Goal: Task Accomplishment & Management: Use online tool/utility

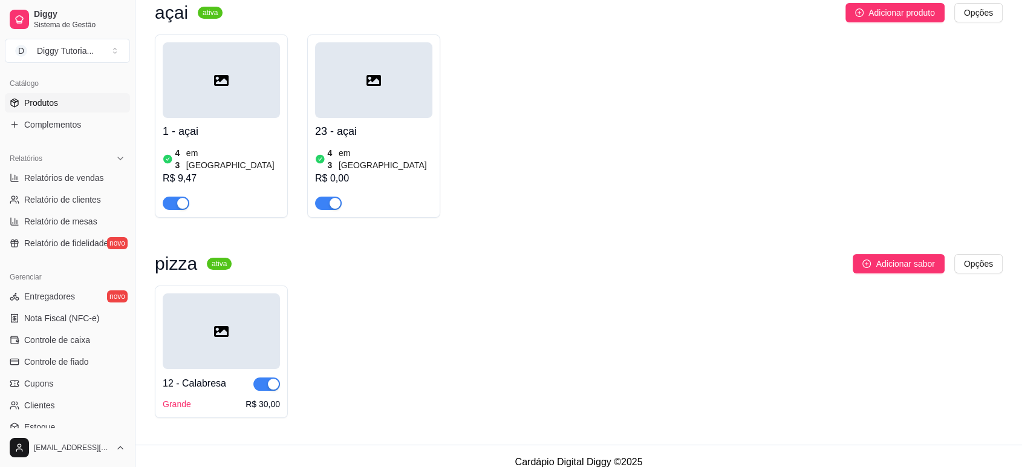
scroll to position [335, 0]
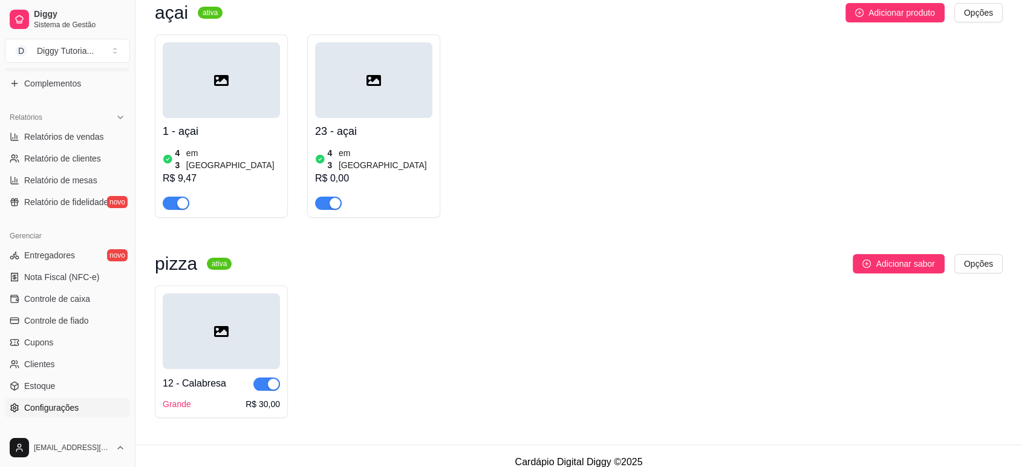
click at [70, 406] on span "Configurações" at bounding box center [51, 408] width 54 height 12
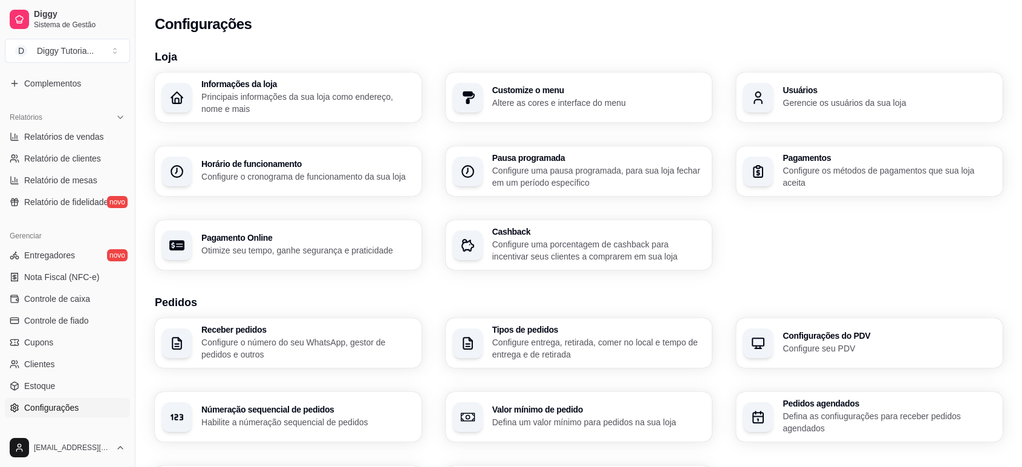
click at [518, 357] on p "Configure entrega, retirada, comer no local e tempo de entrega e de retirada" at bounding box center [598, 348] width 213 height 24
click at [358, 321] on div "Receber pedidos Configure o número do seu WhatsApp, gestor de pedidos e outros" at bounding box center [288, 343] width 267 height 50
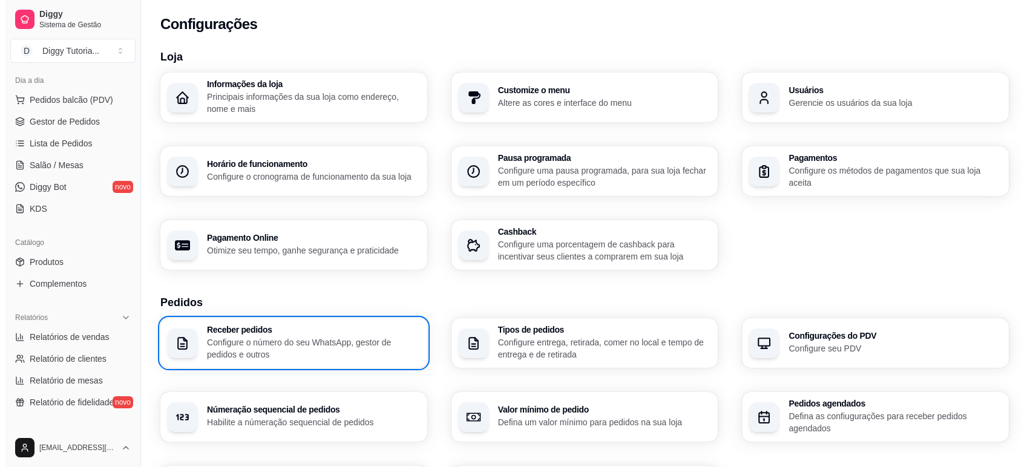
scroll to position [133, 0]
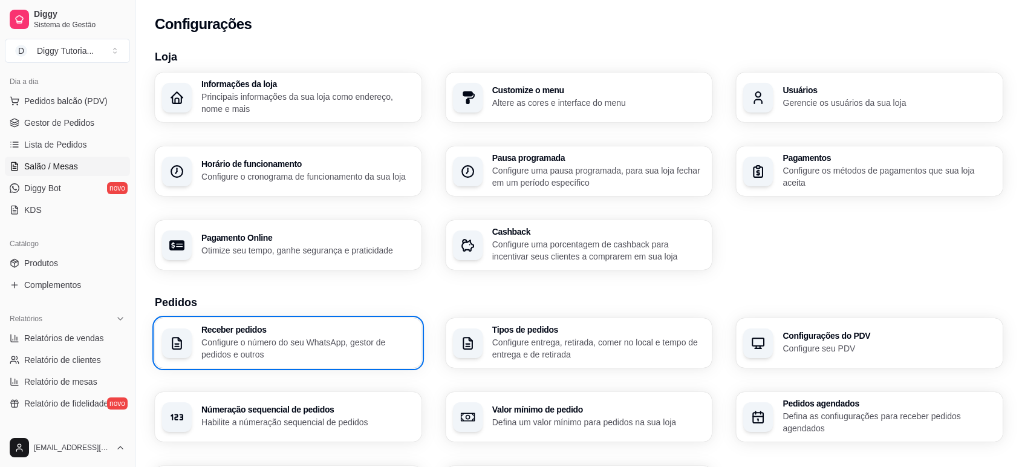
click at [59, 166] on span "Salão / Mesas" at bounding box center [51, 166] width 54 height 12
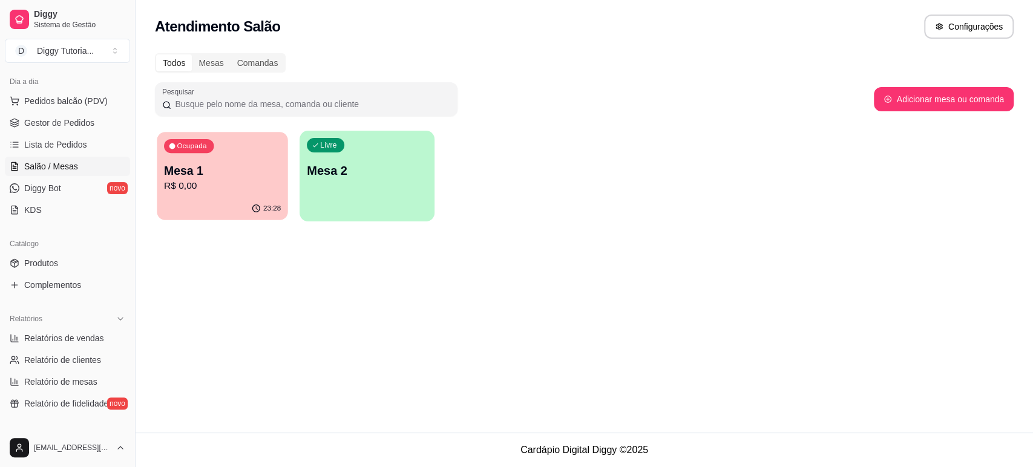
click at [184, 163] on p "Mesa 1" at bounding box center [222, 171] width 117 height 16
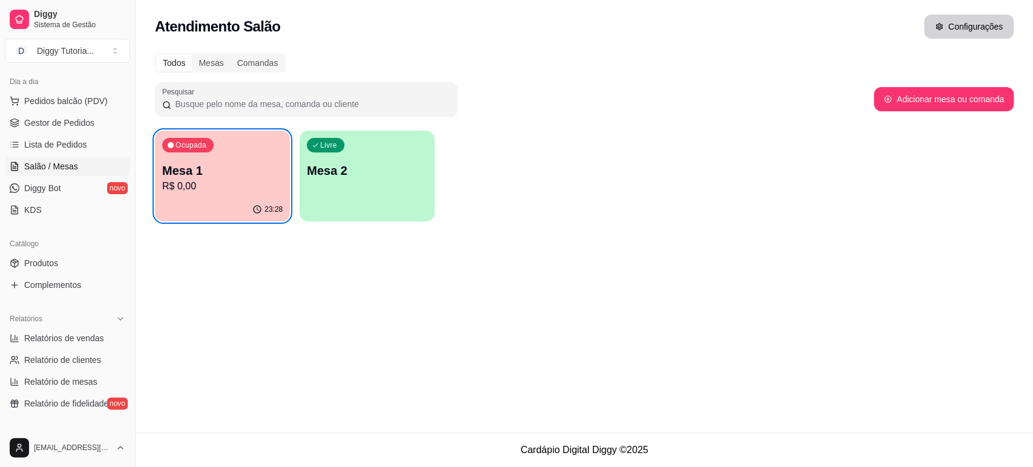
click at [985, 38] on div "Configurações" at bounding box center [969, 27] width 90 height 24
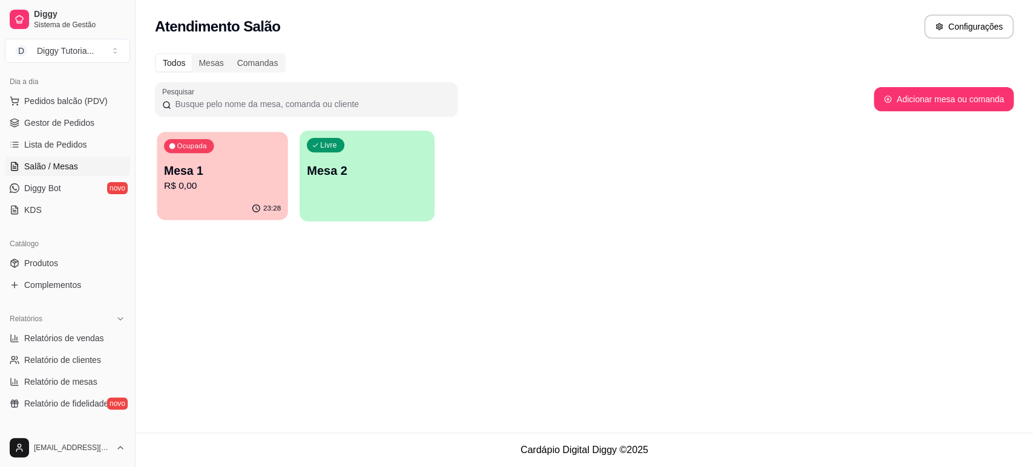
click at [240, 176] on p "Mesa 1" at bounding box center [222, 171] width 117 height 16
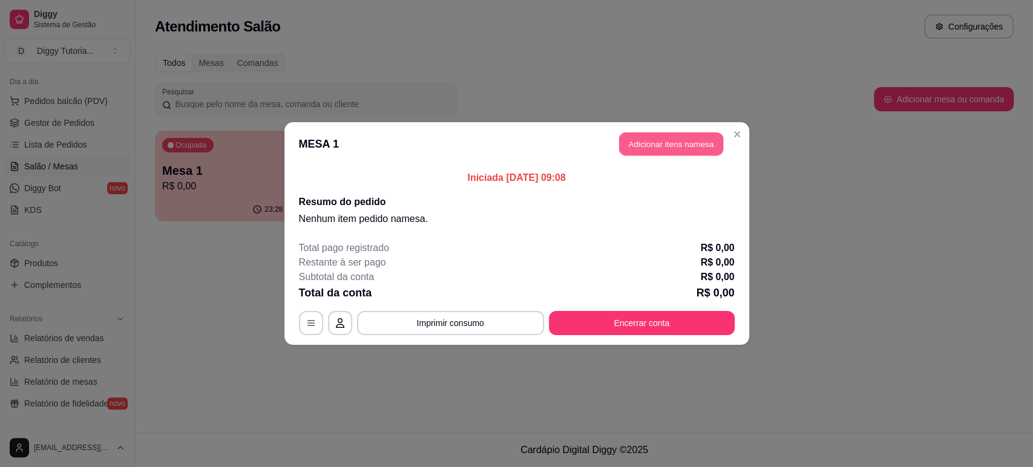
click at [653, 149] on button "Adicionar itens na mesa" at bounding box center [671, 144] width 104 height 24
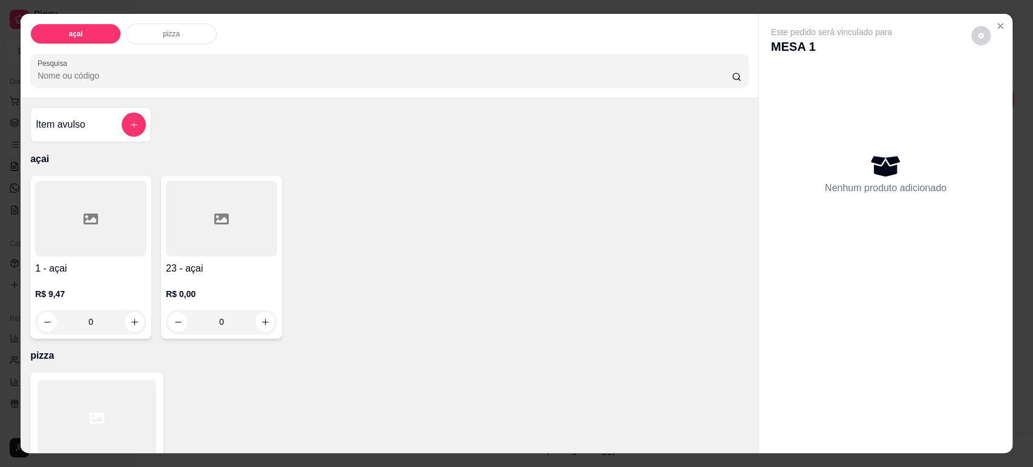
click at [126, 324] on div "0" at bounding box center [90, 322] width 111 height 24
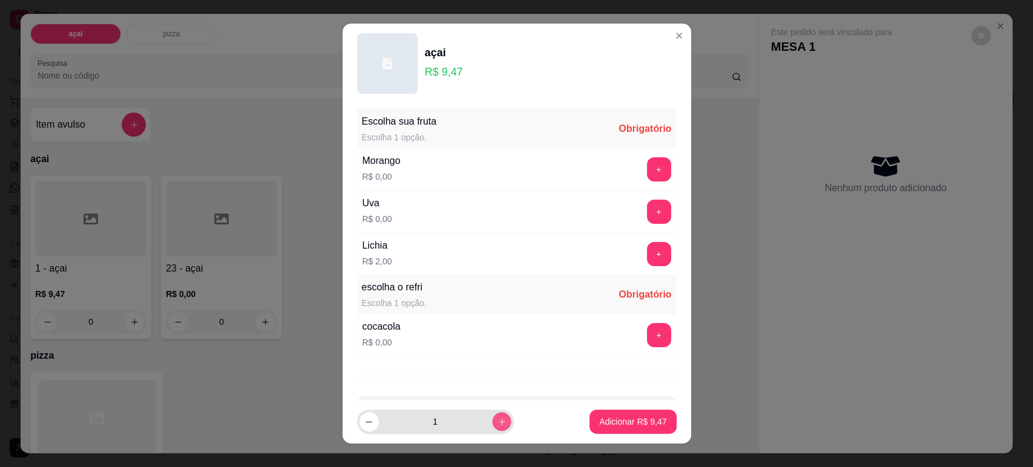
click at [497, 425] on icon "increase-product-quantity" at bounding box center [501, 421] width 9 height 9
type input "2"
click at [647, 252] on button "+" at bounding box center [659, 254] width 24 height 24
click at [647, 331] on button "+" at bounding box center [659, 335] width 24 height 24
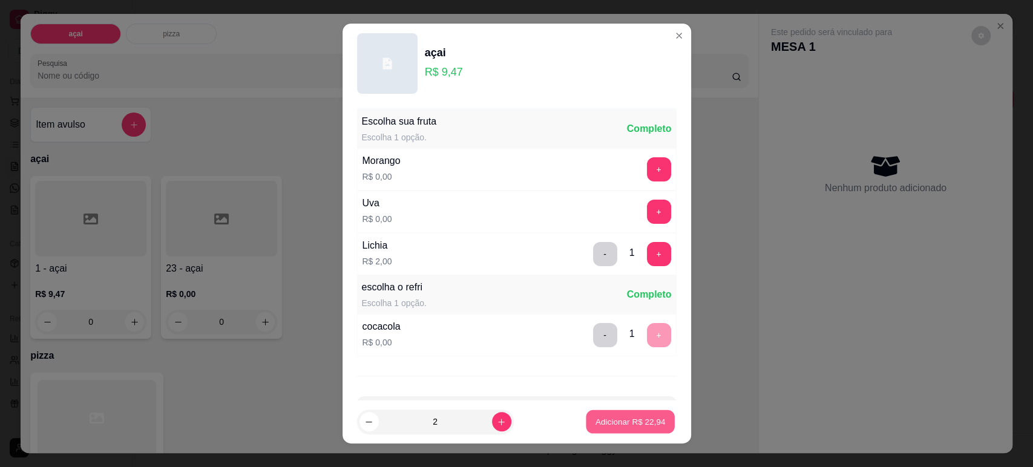
click at [614, 416] on p "Adicionar R$ 22,94" at bounding box center [630, 421] width 70 height 11
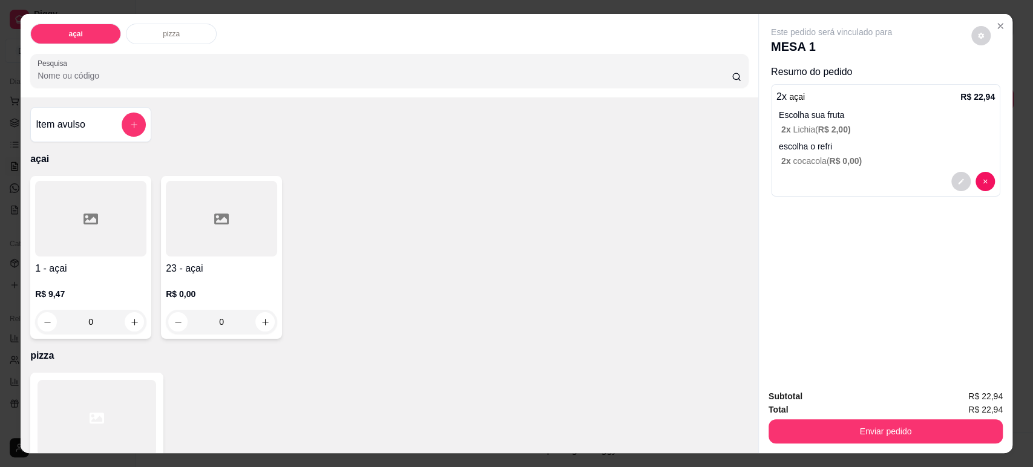
click at [823, 418] on div "Enviar pedido" at bounding box center [885, 429] width 234 height 27
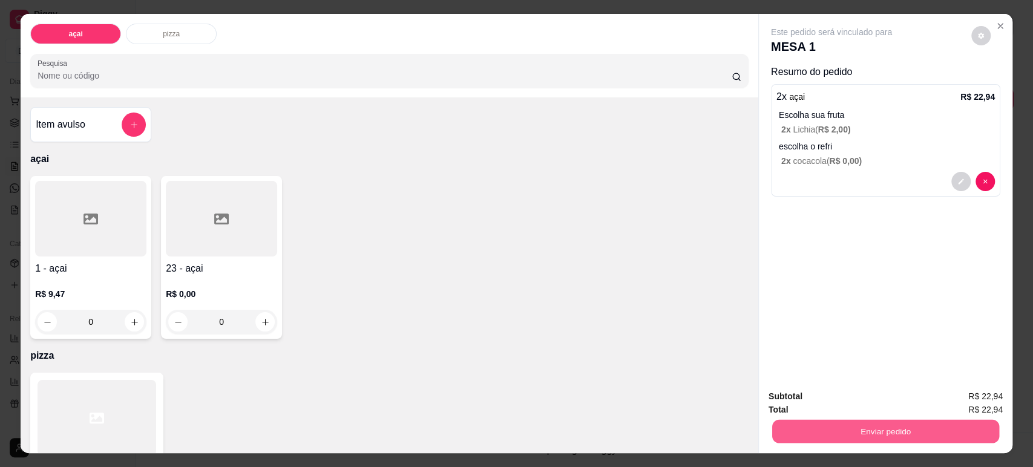
click at [824, 425] on button "Enviar pedido" at bounding box center [885, 431] width 227 height 24
click at [866, 410] on button "Não registrar e enviar pedido" at bounding box center [845, 401] width 126 height 23
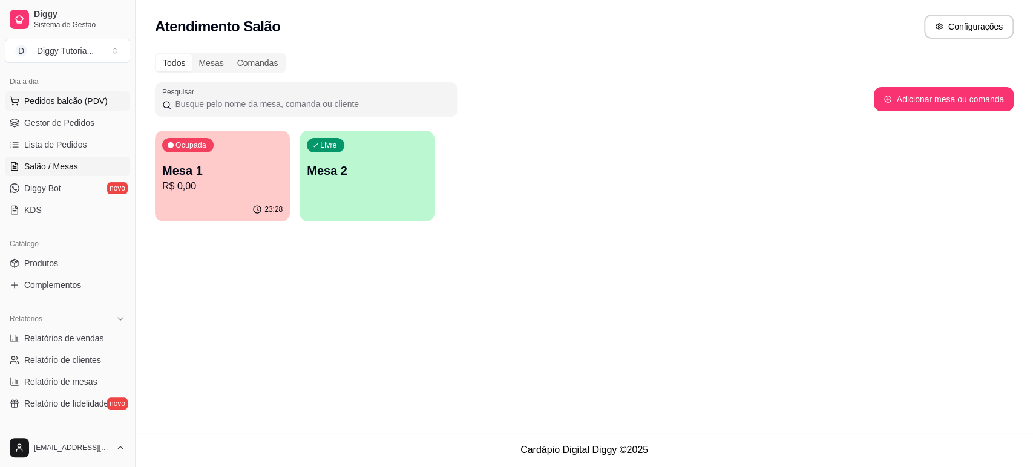
click at [67, 110] on button "Pedidos balcão (PDV)" at bounding box center [67, 100] width 125 height 19
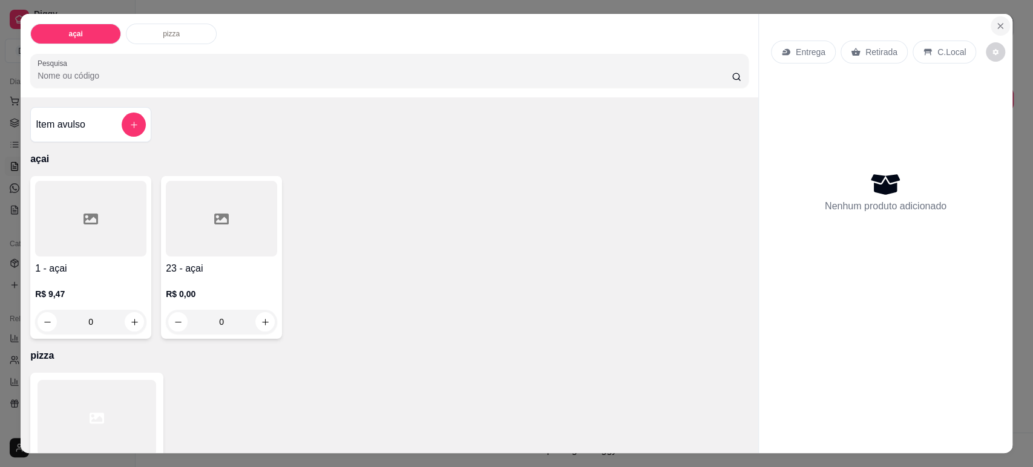
click at [995, 28] on icon "Close" at bounding box center [1000, 26] width 10 height 10
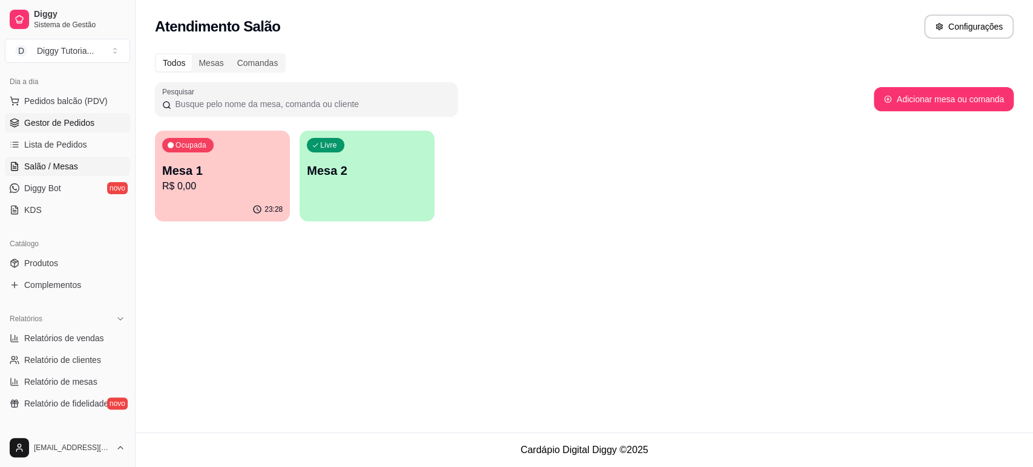
click at [21, 119] on link "Gestor de Pedidos" at bounding box center [67, 122] width 125 height 19
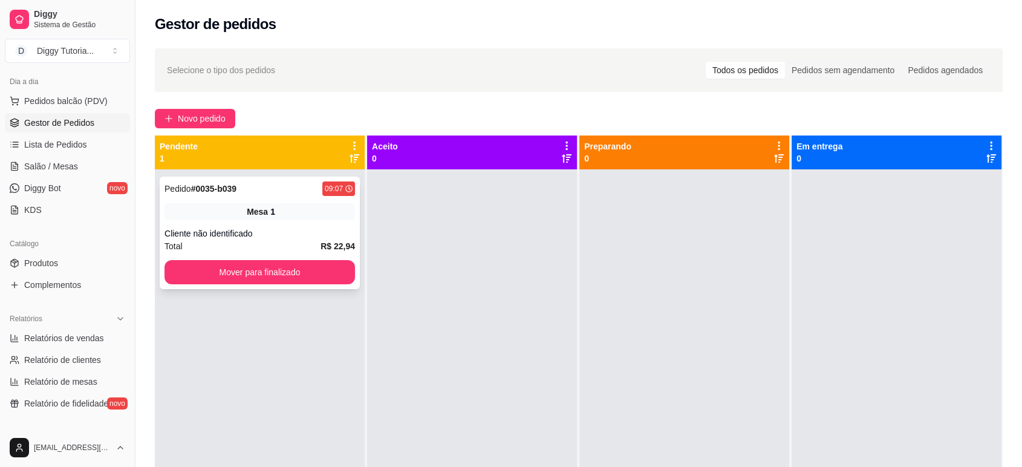
click at [267, 206] on div "Mesa 1" at bounding box center [260, 211] width 191 height 17
click at [212, 233] on div "Cliente não identificado" at bounding box center [260, 233] width 191 height 12
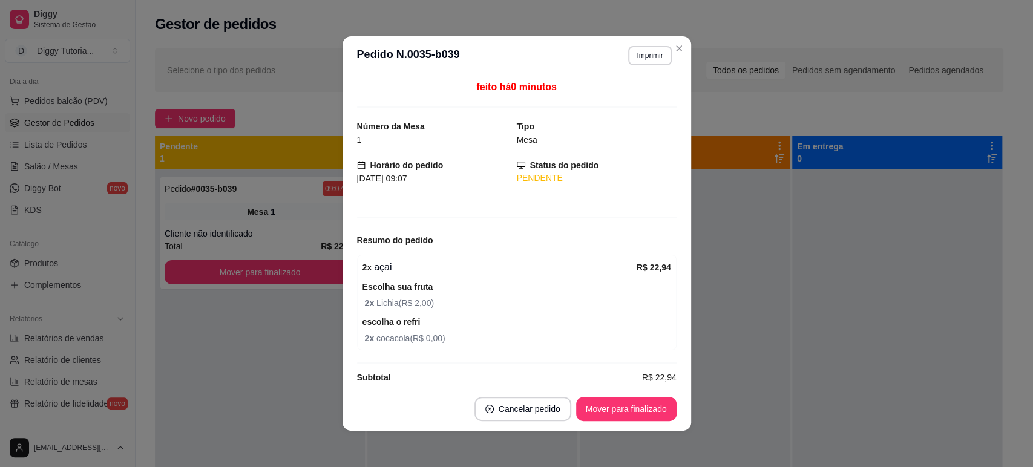
scroll to position [14, 0]
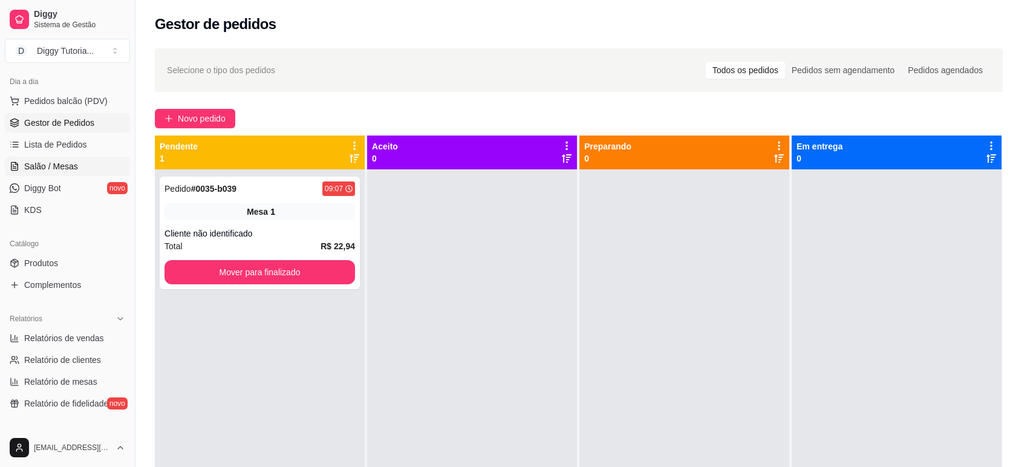
click at [62, 158] on link "Salão / Mesas" at bounding box center [67, 166] width 125 height 19
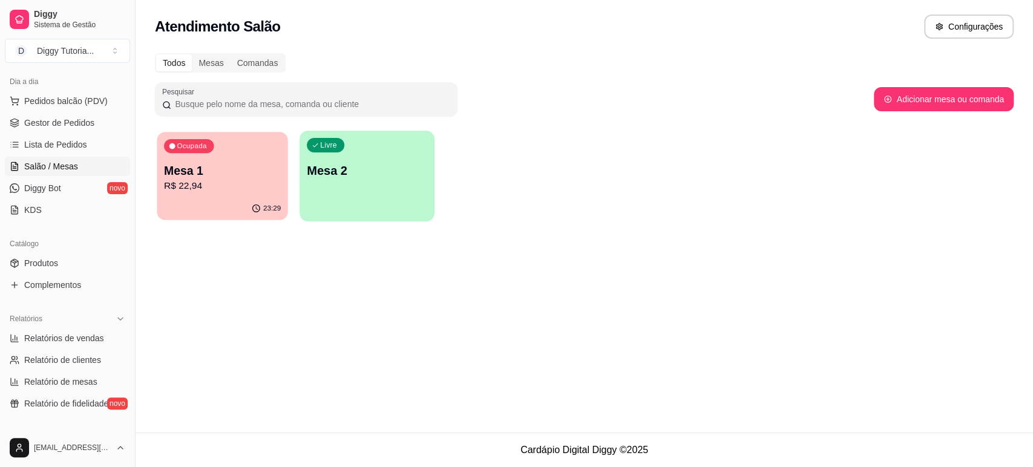
click at [195, 198] on div "23:29" at bounding box center [222, 208] width 131 height 23
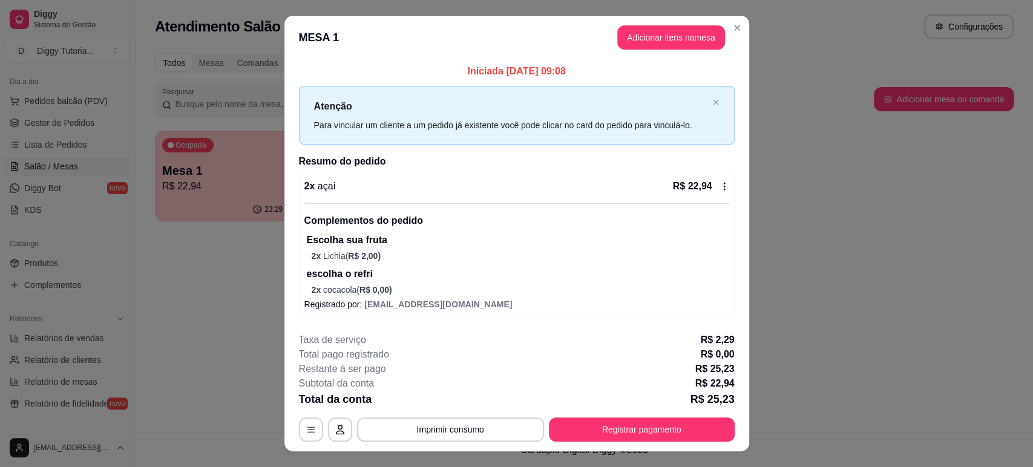
click at [492, 88] on div "Atenção Para vincular um cliente a um pedido já existente você pode clicar no c…" at bounding box center [517, 115] width 436 height 59
click at [492, 105] on p "Atenção" at bounding box center [510, 106] width 393 height 15
click at [463, 226] on p "Complementos do pedido" at bounding box center [516, 221] width 425 height 15
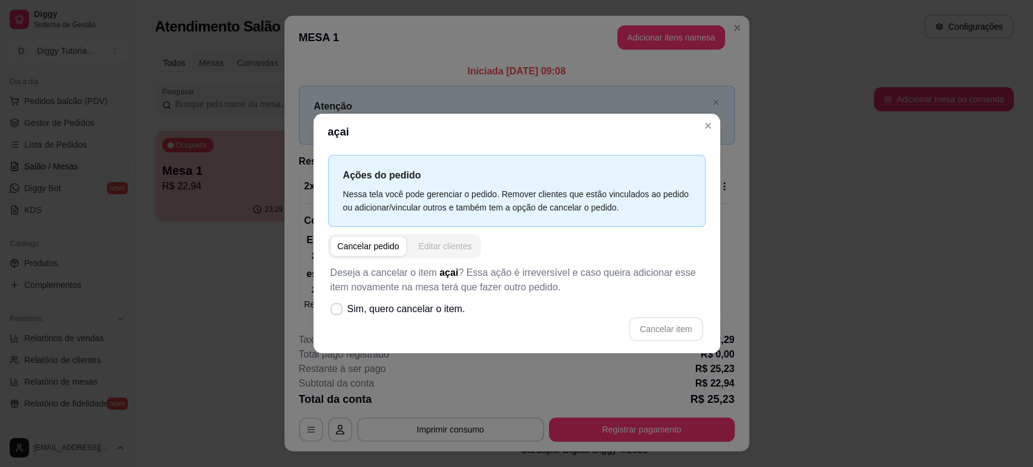
click at [432, 253] on button "Editar clientes" at bounding box center [445, 246] width 68 height 19
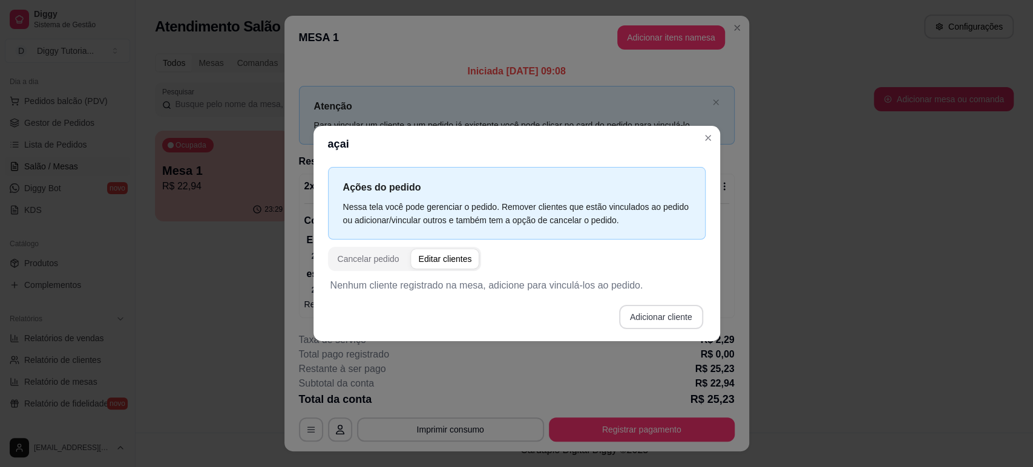
click at [650, 325] on button "Adicionar cliente" at bounding box center [661, 317] width 84 height 24
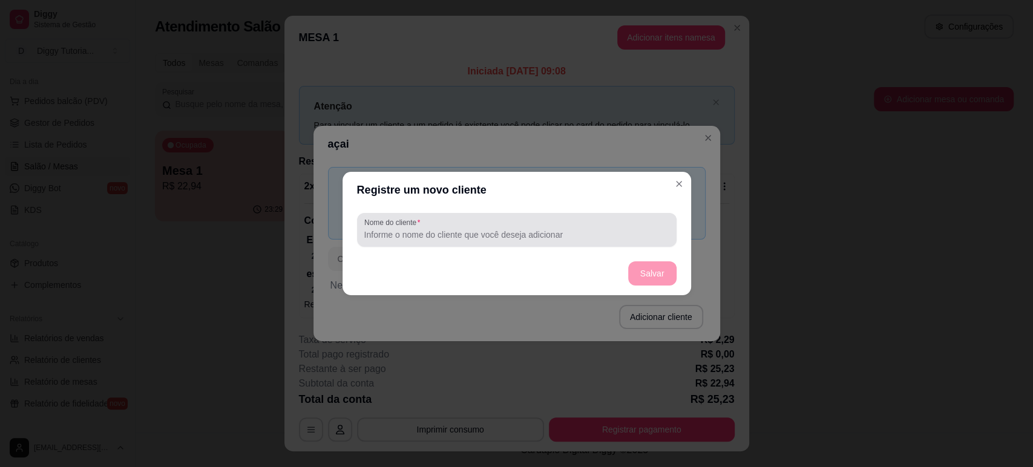
click at [572, 241] on div at bounding box center [516, 230] width 305 height 24
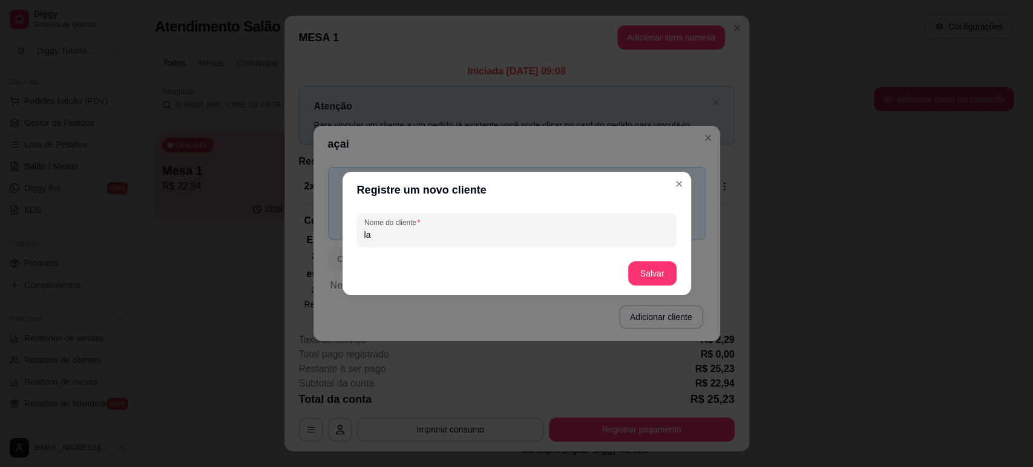
type input "l"
type input "[PERSON_NAME]"
click at [617, 264] on footer "Salvar" at bounding box center [516, 274] width 348 height 44
click at [639, 273] on button "Salvar" at bounding box center [652, 273] width 48 height 24
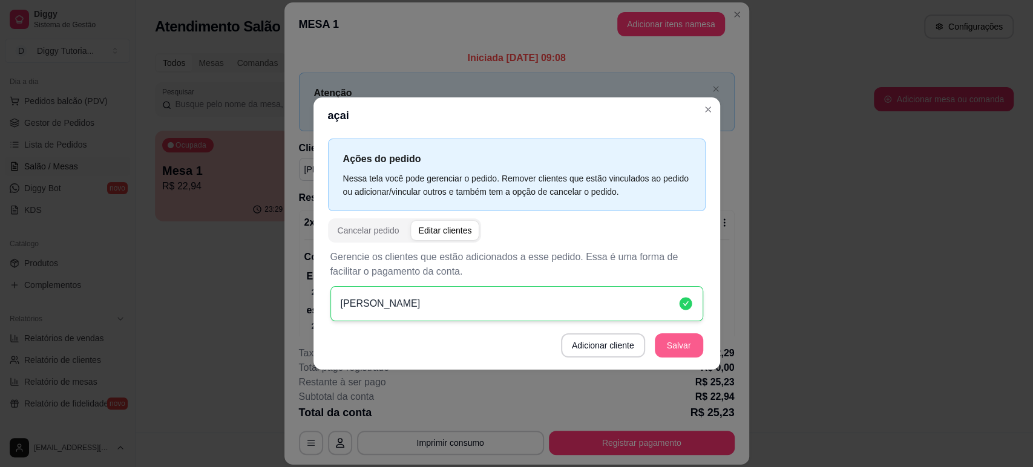
click at [682, 349] on button "Salvar" at bounding box center [679, 345] width 48 height 24
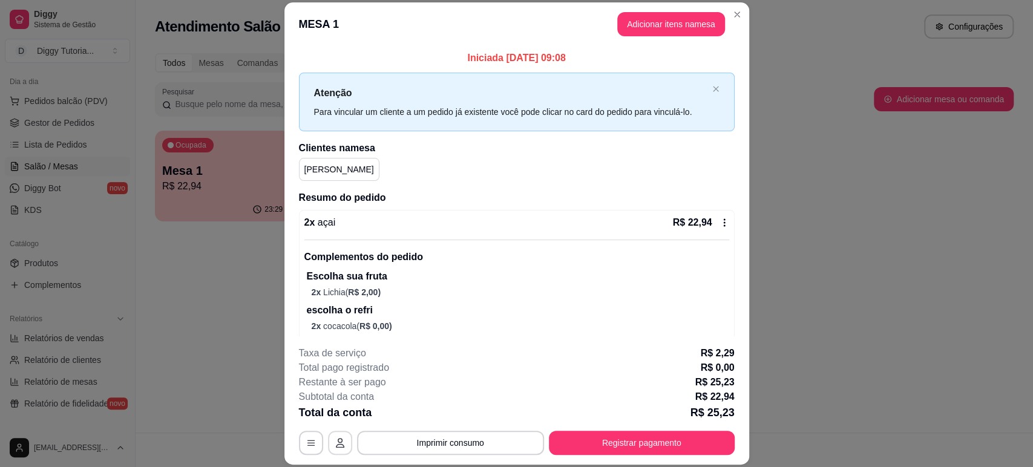
click at [328, 445] on button "button" at bounding box center [340, 443] width 24 height 24
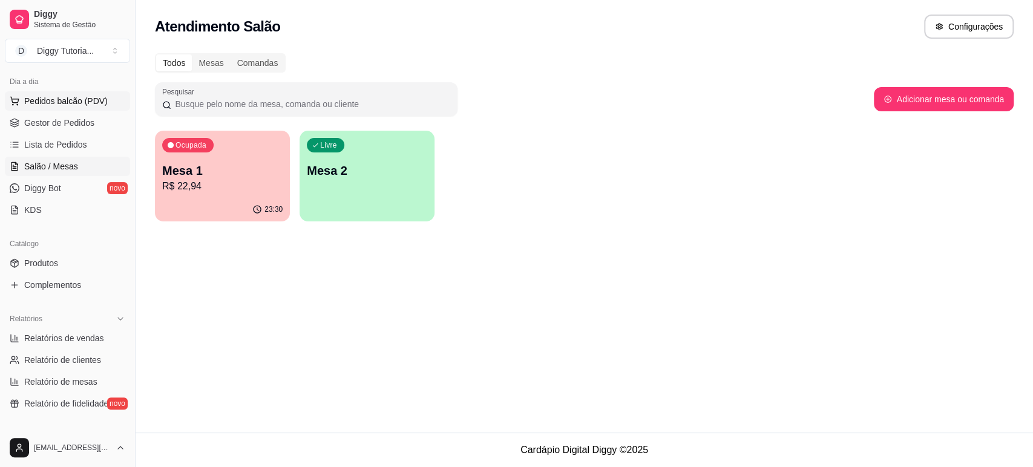
click at [78, 108] on button "Pedidos balcão (PDV)" at bounding box center [67, 100] width 125 height 19
click at [73, 129] on link "Gestor de Pedidos" at bounding box center [67, 122] width 125 height 19
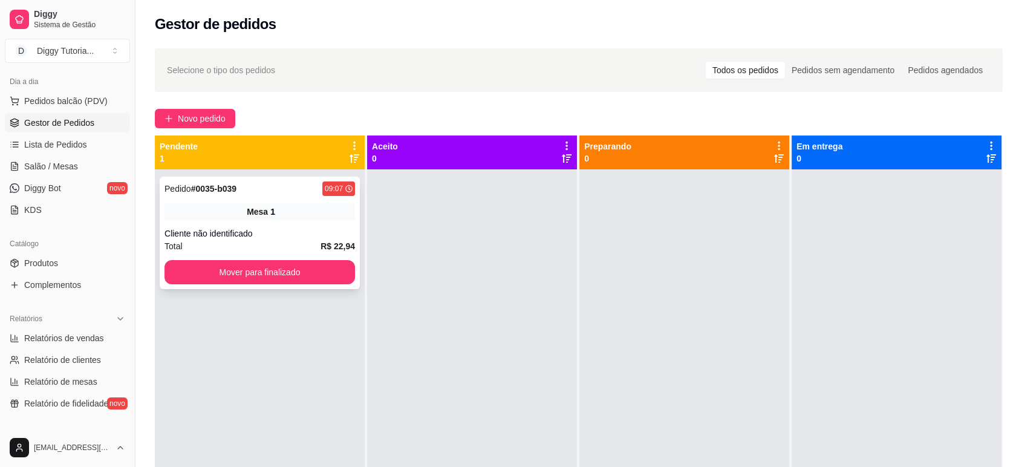
click at [258, 218] on div "Mesa 1" at bounding box center [260, 211] width 191 height 17
click at [294, 286] on div "Pedido # 0035-b039 09:07 Mesa 1 Cliente não identificado Total R$ 22,94 Mover p…" at bounding box center [260, 233] width 200 height 113
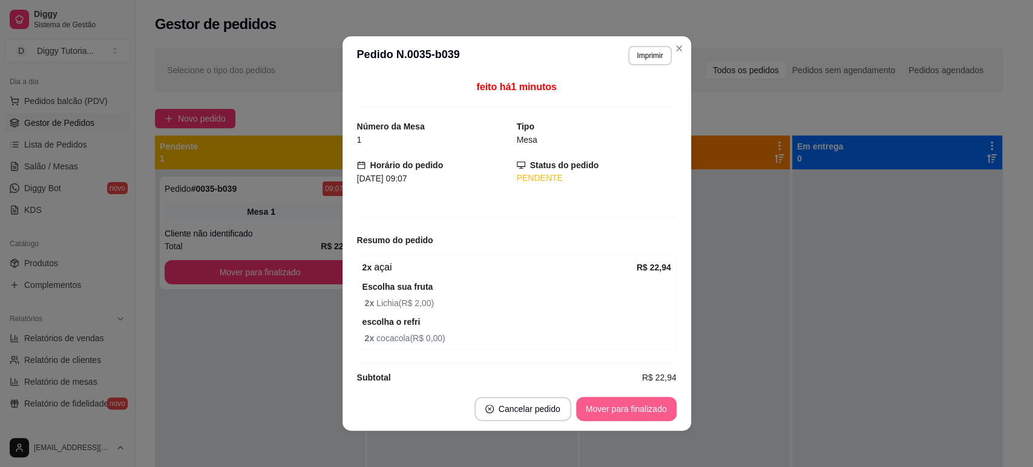
click at [645, 409] on button "Mover para finalizado" at bounding box center [626, 409] width 100 height 24
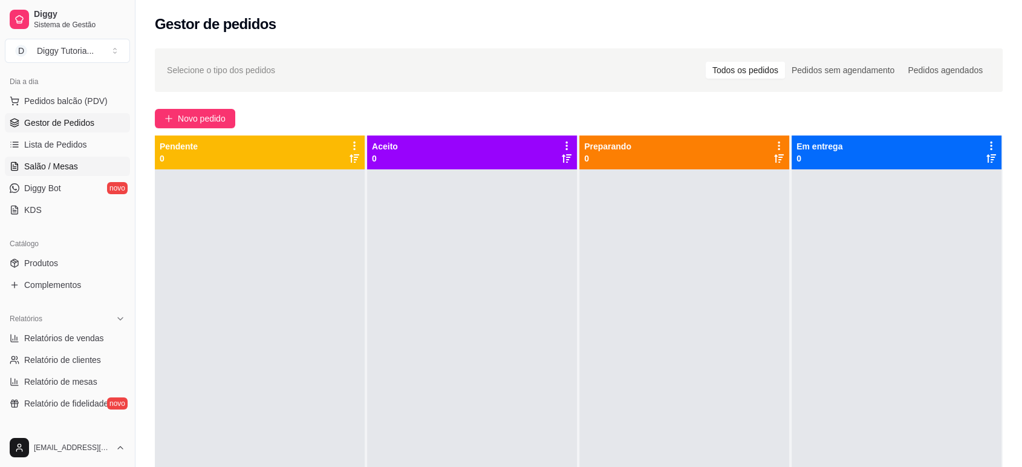
click at [68, 162] on span "Salão / Mesas" at bounding box center [51, 166] width 54 height 12
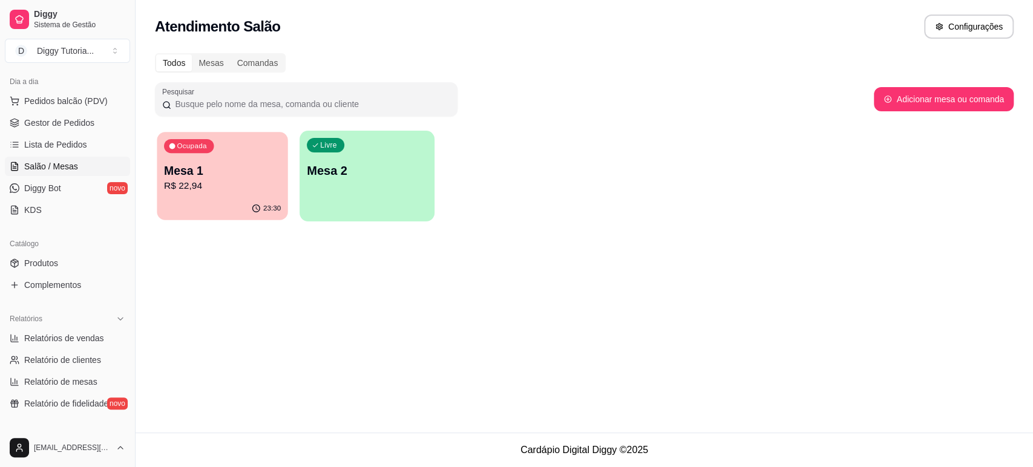
click at [219, 195] on div "Ocupada Mesa 1 R$ 22,94" at bounding box center [222, 164] width 131 height 65
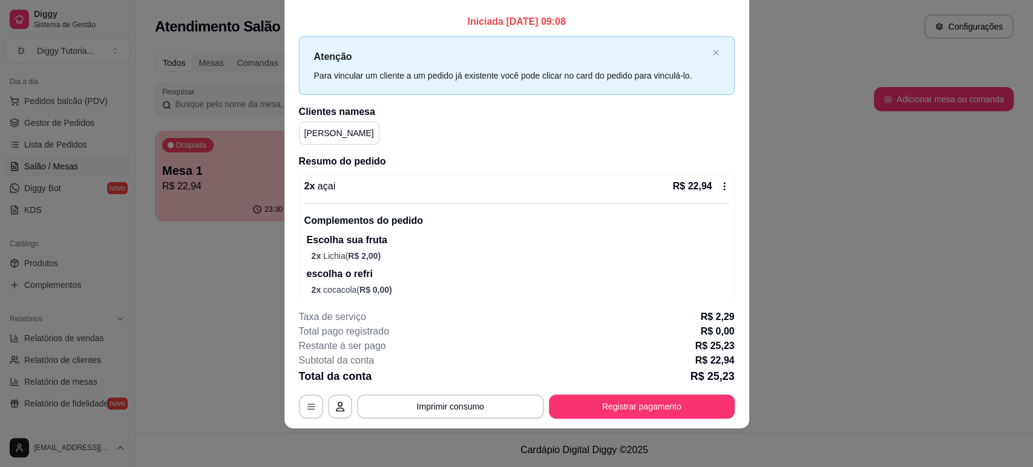
scroll to position [36, 0]
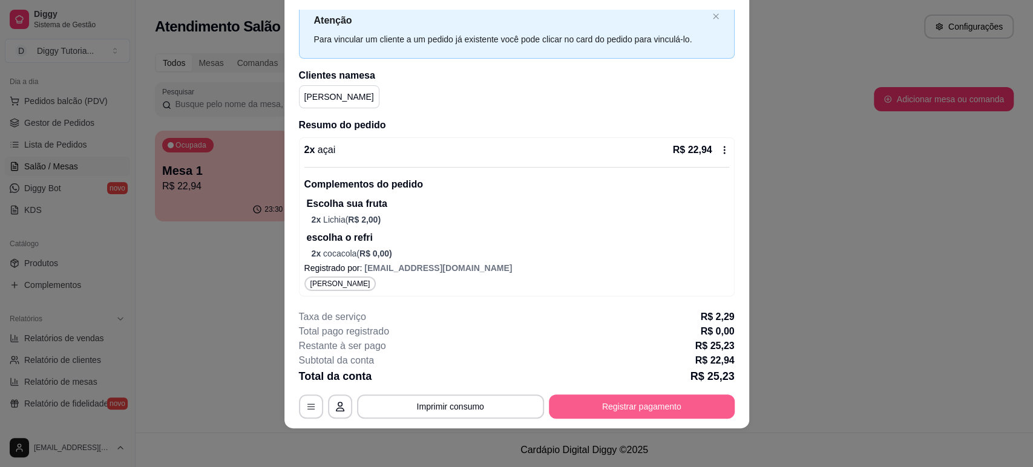
click at [575, 394] on button "Registrar pagamento" at bounding box center [642, 406] width 186 height 24
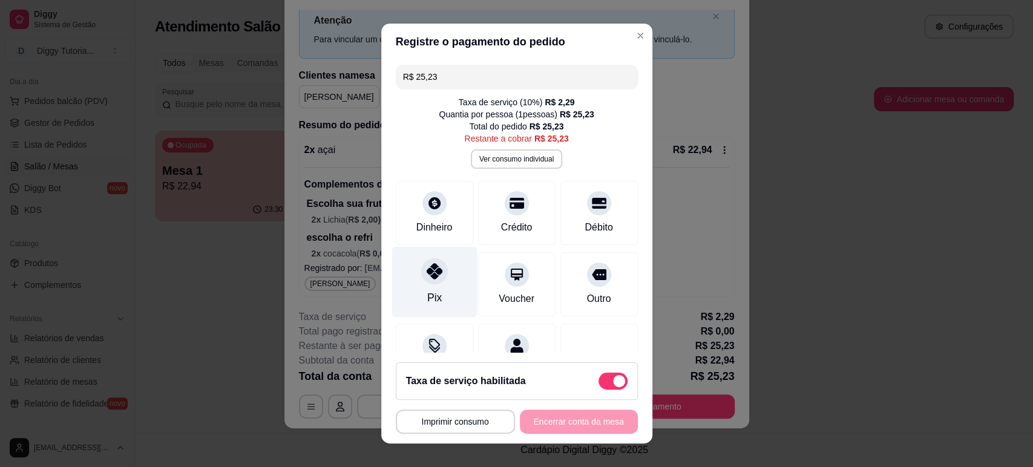
click at [421, 287] on div "Pix" at bounding box center [433, 281] width 85 height 71
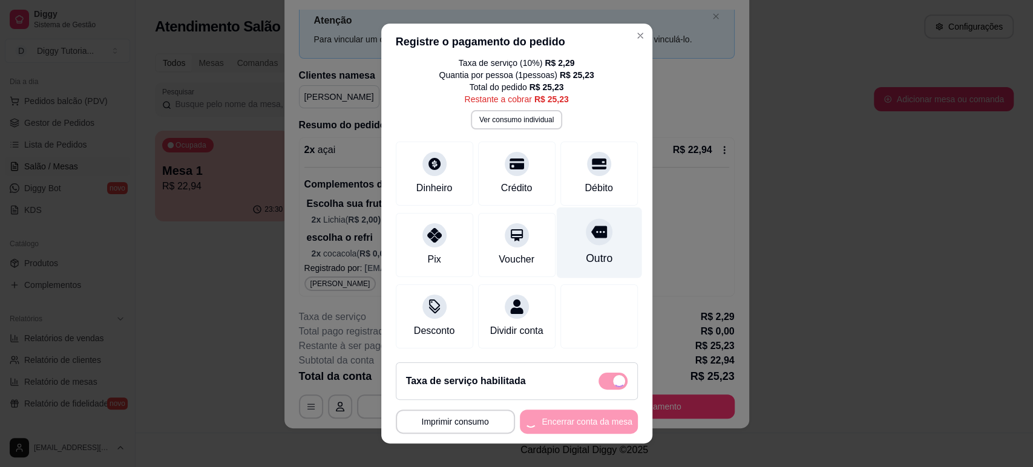
scroll to position [53, 0]
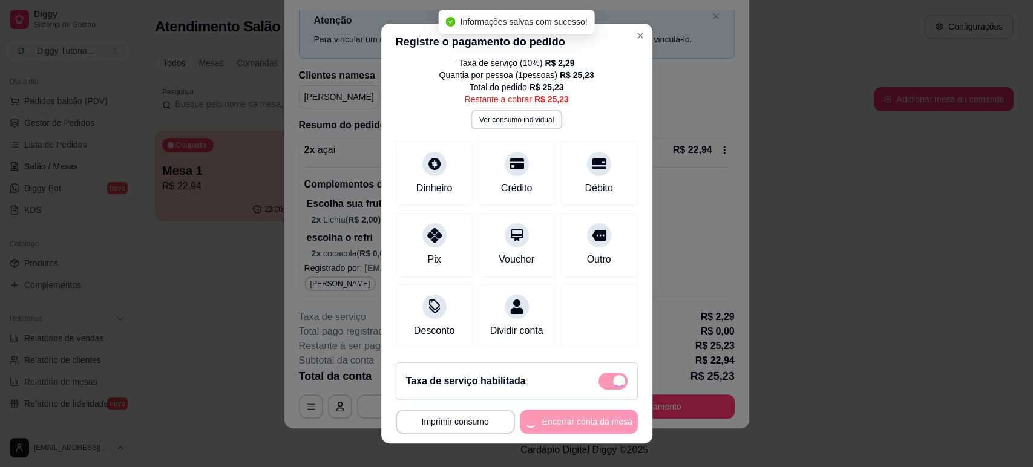
type input "R$ 0,00"
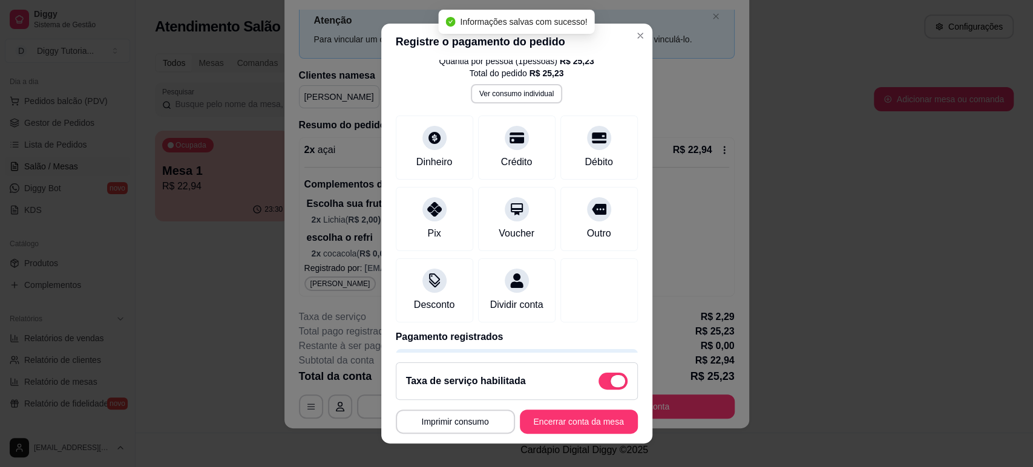
click at [598, 380] on span at bounding box center [612, 381] width 29 height 17
click at [598, 384] on input "checkbox" at bounding box center [602, 388] width 8 height 8
checkbox input "true"
type input "-R$ 2,29"
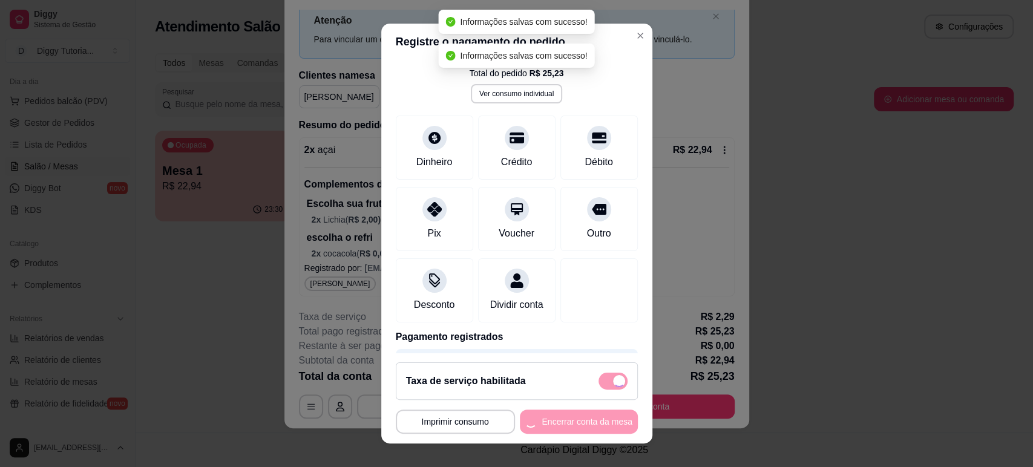
checkbox input "false"
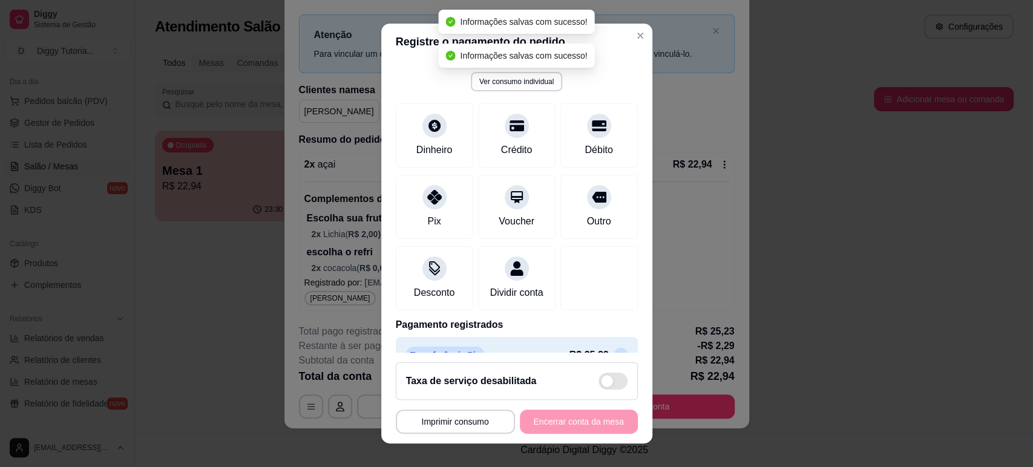
scroll to position [41, 0]
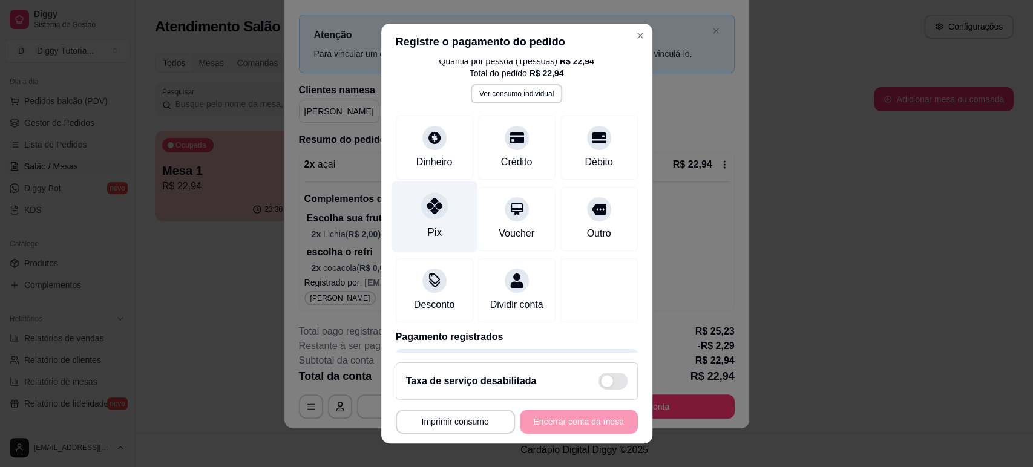
click at [421, 205] on div at bounding box center [434, 205] width 27 height 27
click at [426, 224] on div "Pix" at bounding box center [433, 232] width 15 height 16
type input "-R$ 9,16"
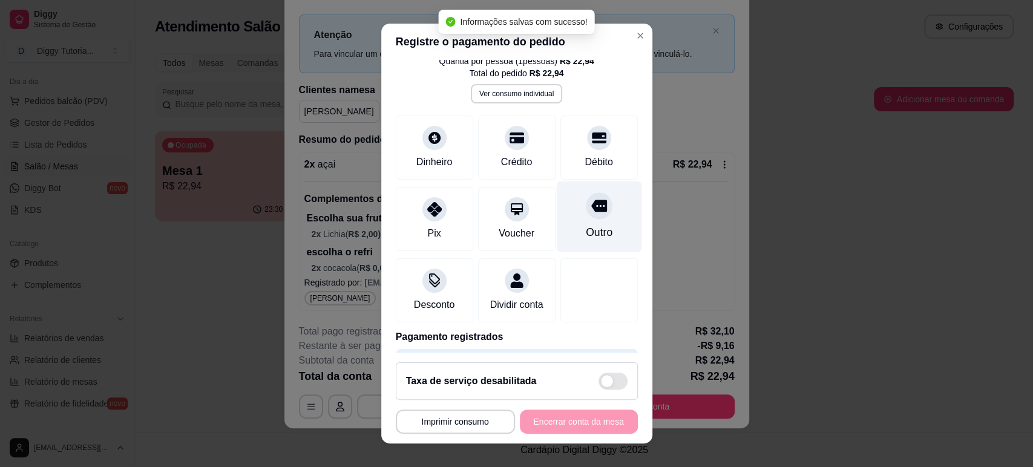
scroll to position [0, 0]
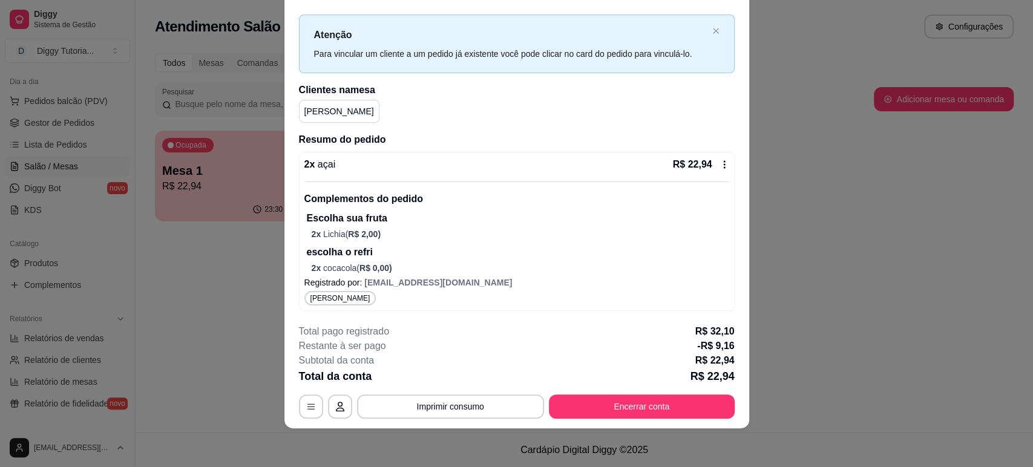
click at [628, 393] on div "**********" at bounding box center [517, 371] width 436 height 94
click at [636, 418] on button "Encerrar conta" at bounding box center [641, 407] width 180 height 24
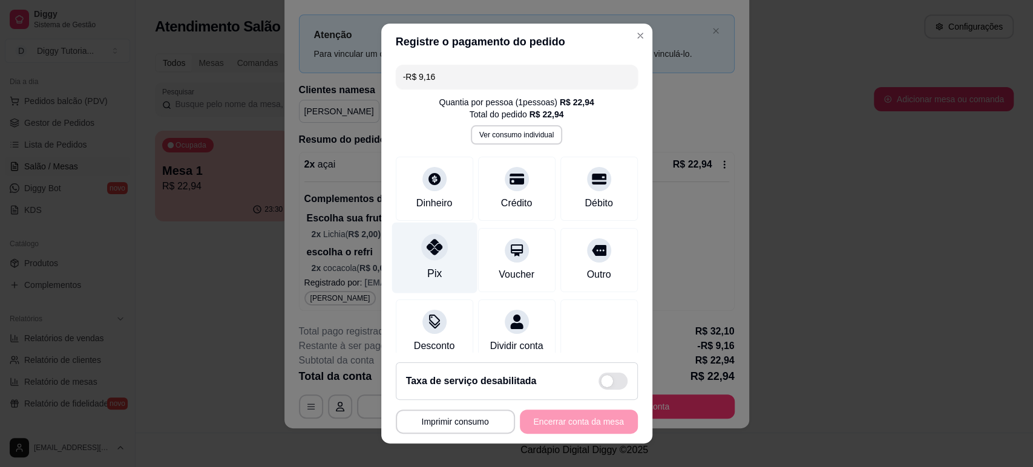
click at [445, 275] on div "Pix" at bounding box center [433, 257] width 85 height 71
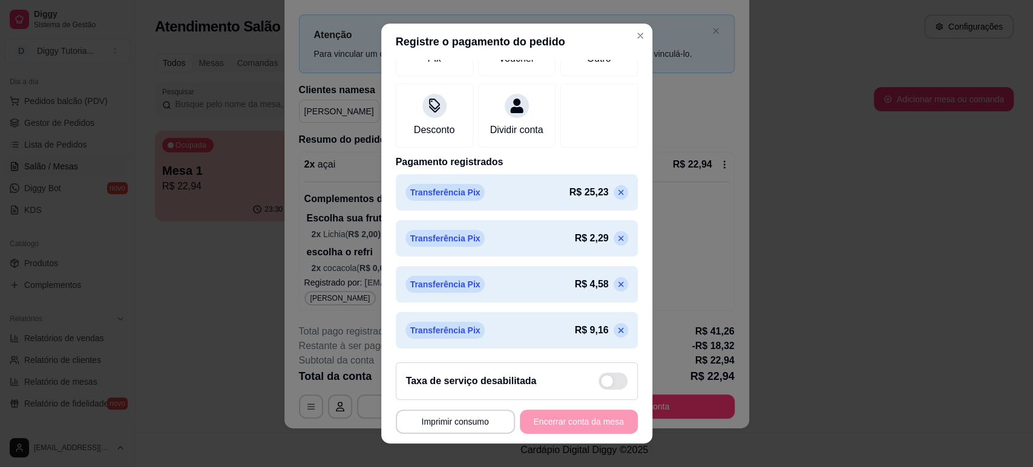
scroll to position [15, 0]
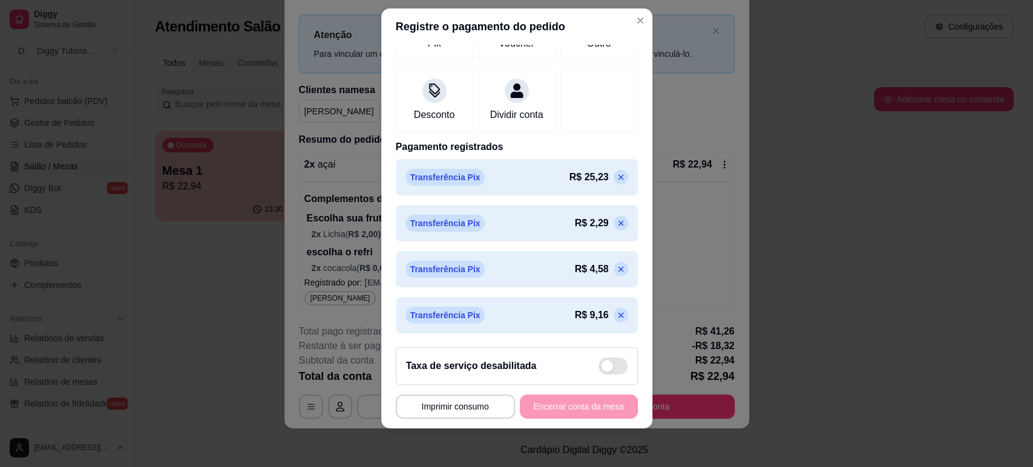
click at [616, 312] on icon at bounding box center [621, 315] width 10 height 10
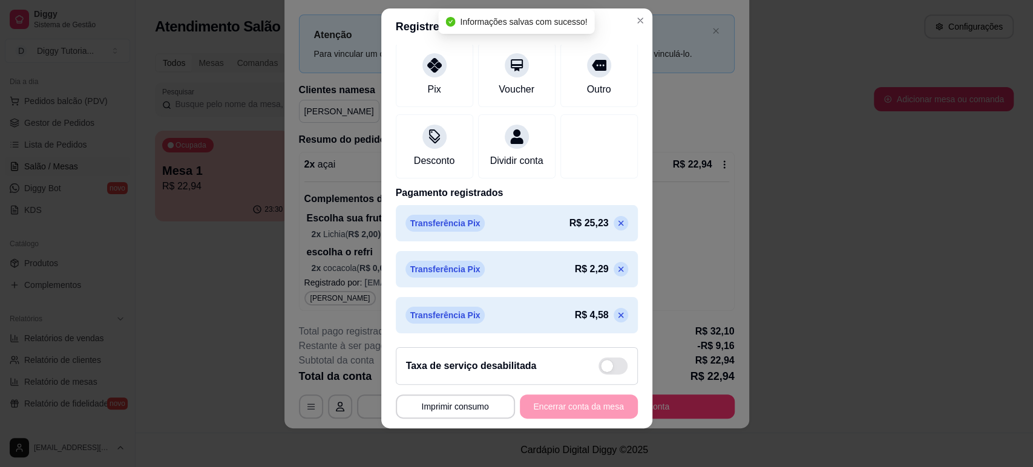
click at [618, 270] on icon at bounding box center [620, 268] width 5 height 5
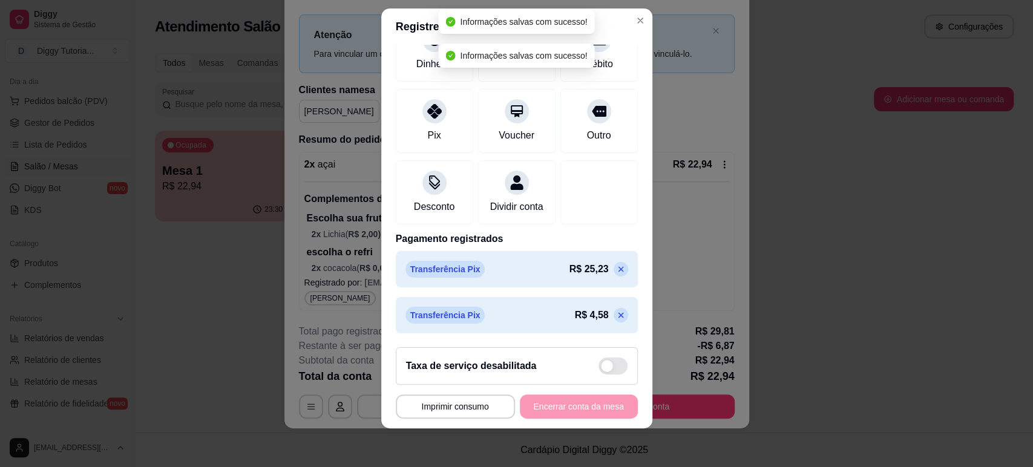
click at [618, 270] on icon at bounding box center [620, 268] width 5 height 5
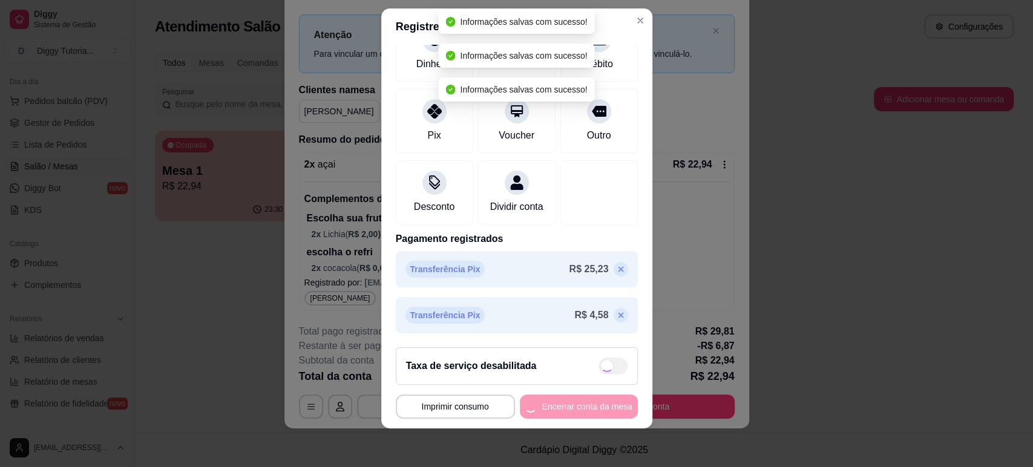
scroll to position [104, 0]
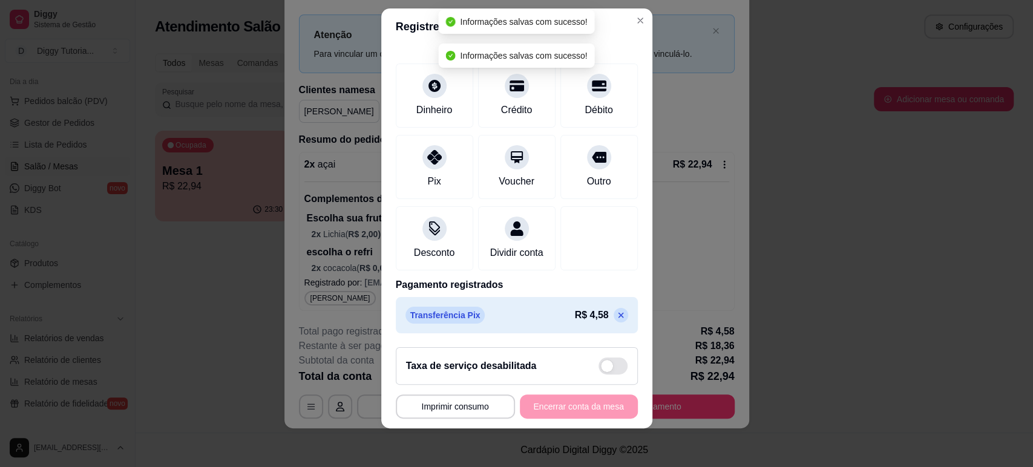
click at [613, 310] on p at bounding box center [620, 315] width 15 height 15
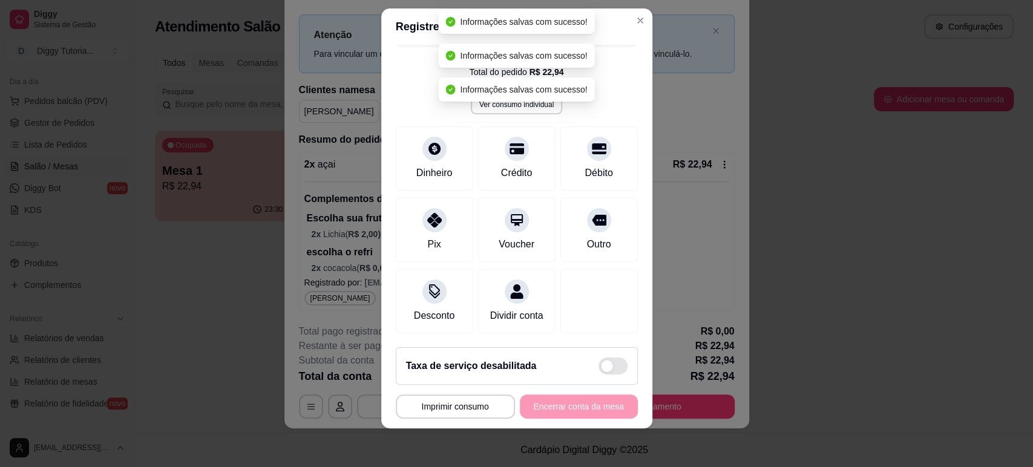
scroll to position [41, 0]
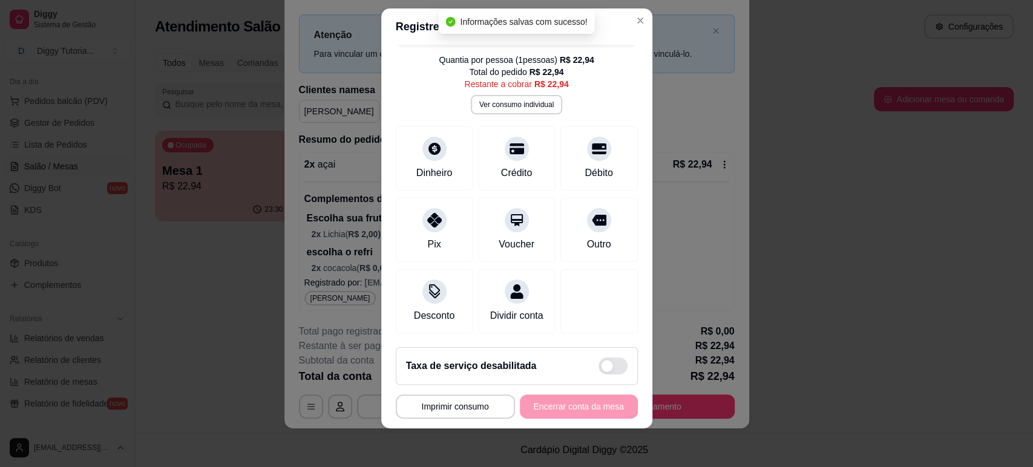
click at [590, 353] on div "Taxa de serviço desabilitada" at bounding box center [517, 366] width 242 height 38
type input "R$ 25,23"
checkbox input "true"
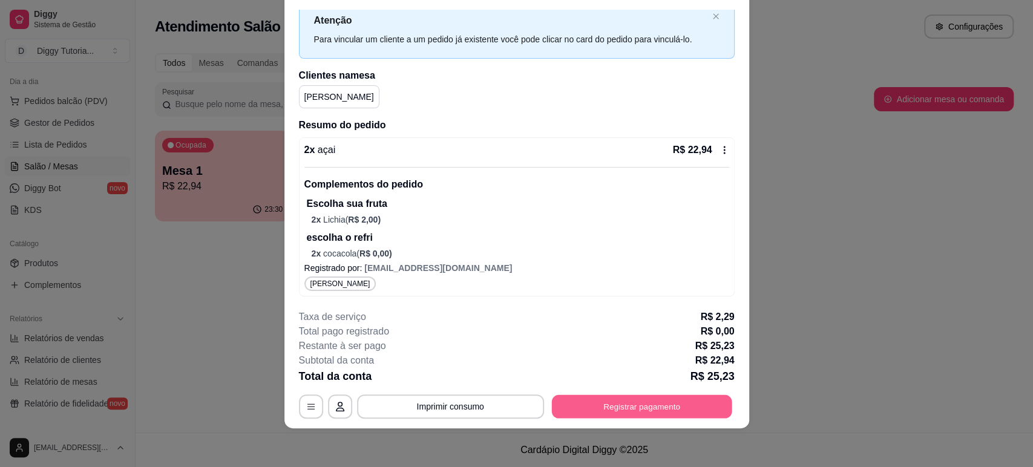
click at [616, 406] on button "Registrar pagamento" at bounding box center [641, 407] width 180 height 24
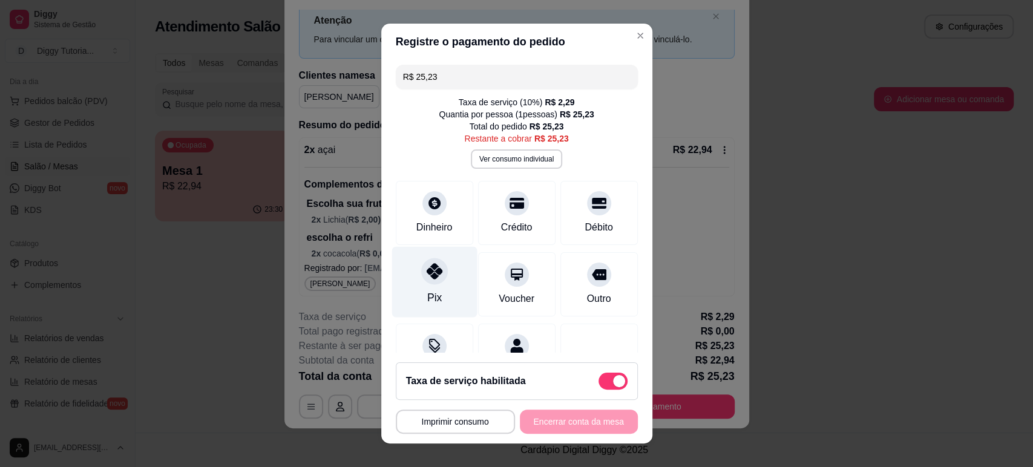
click at [446, 284] on div "Pix" at bounding box center [433, 281] width 85 height 71
type input "R$ 0,00"
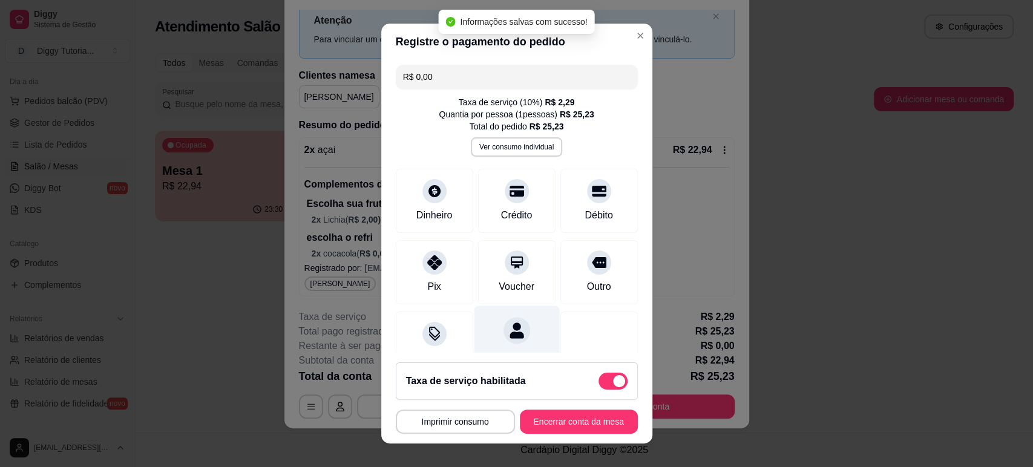
scroll to position [103, 0]
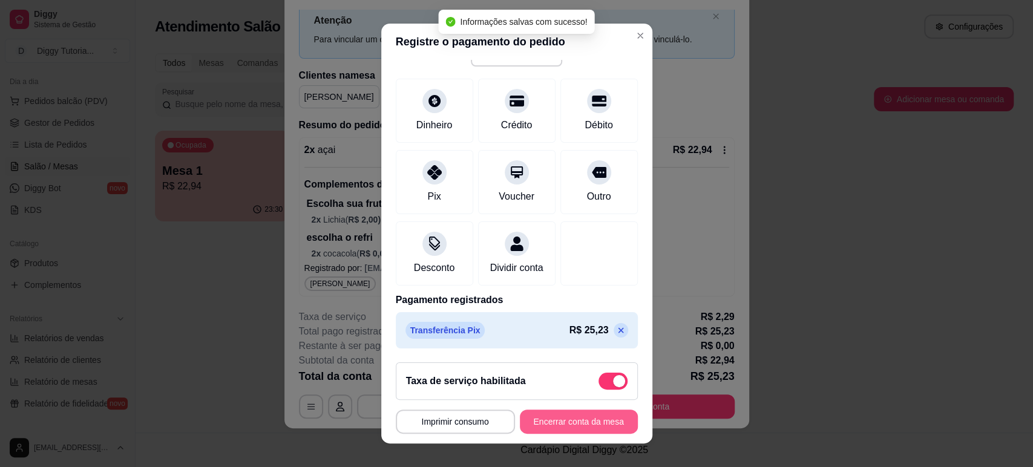
click at [557, 427] on button "Encerrar conta da mesa" at bounding box center [579, 422] width 118 height 24
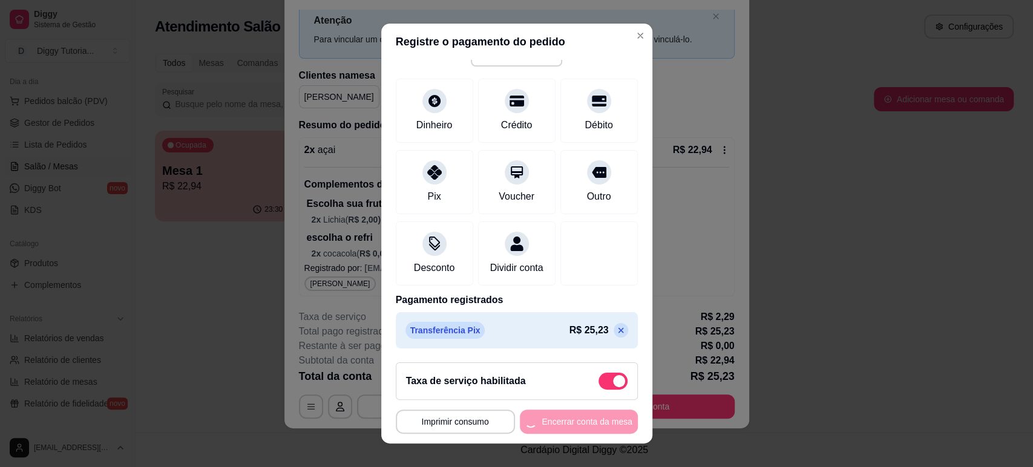
scroll to position [0, 0]
